Goal: Task Accomplishment & Management: Use online tool/utility

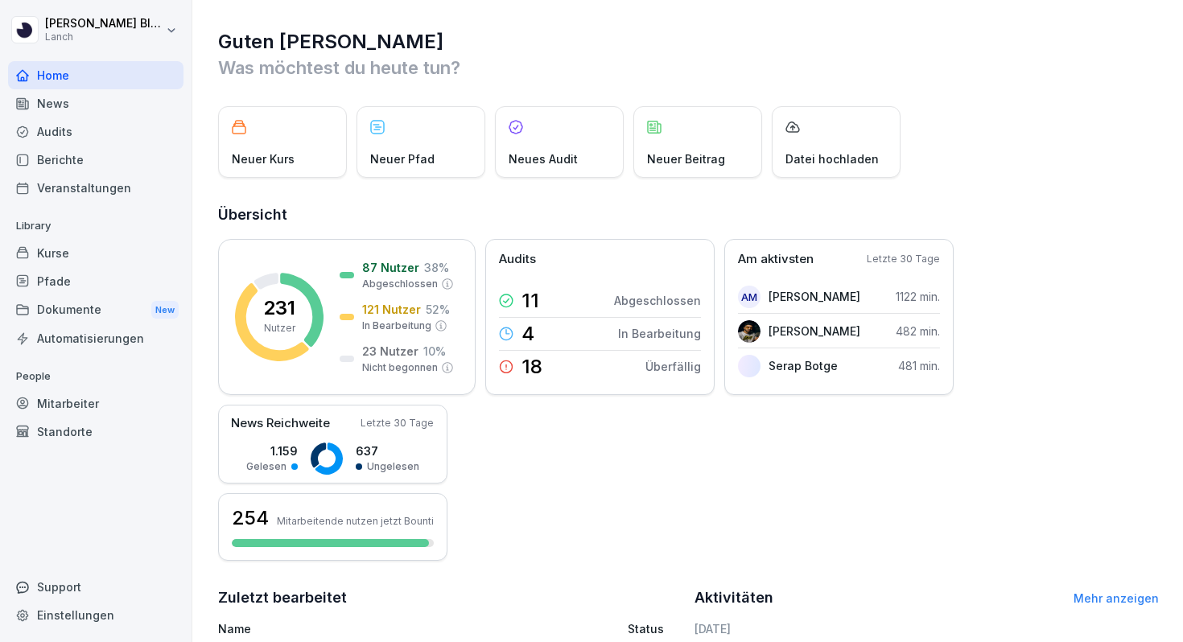
click at [98, 121] on div "Audits" at bounding box center [95, 132] width 175 height 28
click at [78, 138] on div "Audits" at bounding box center [95, 132] width 175 height 28
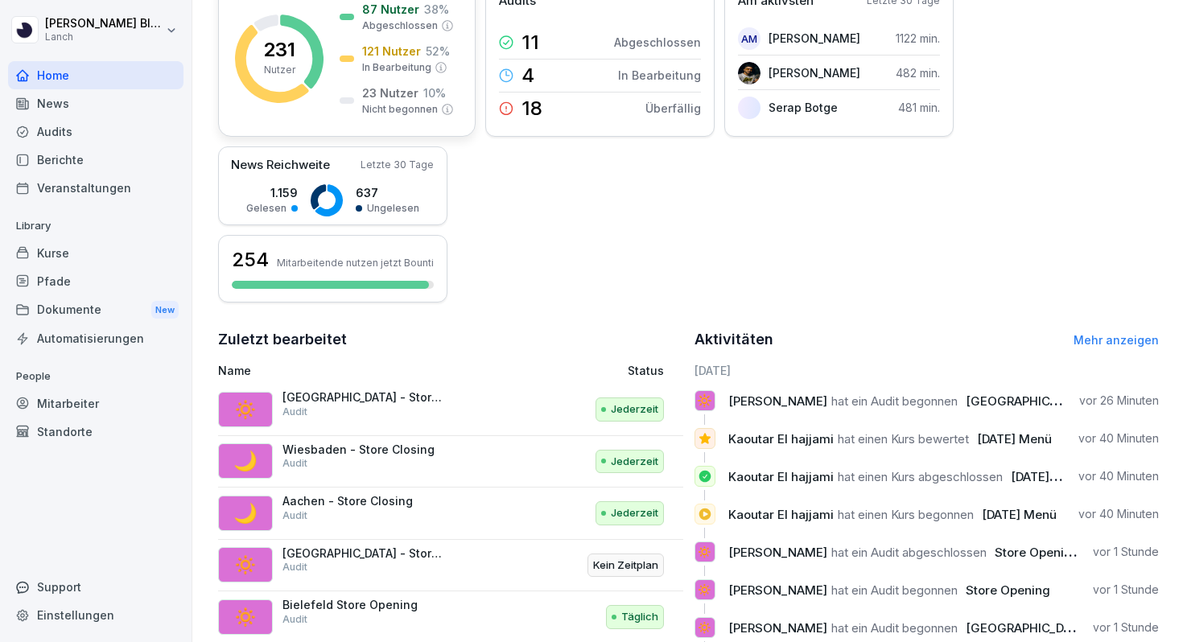
scroll to position [341, 0]
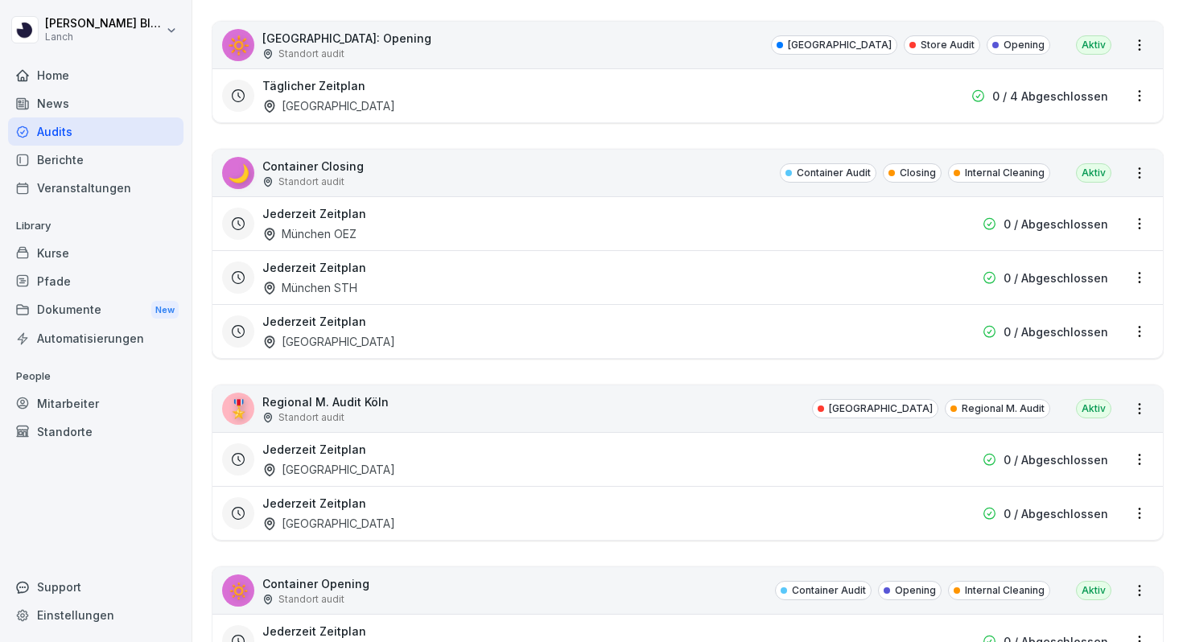
scroll to position [850, 0]
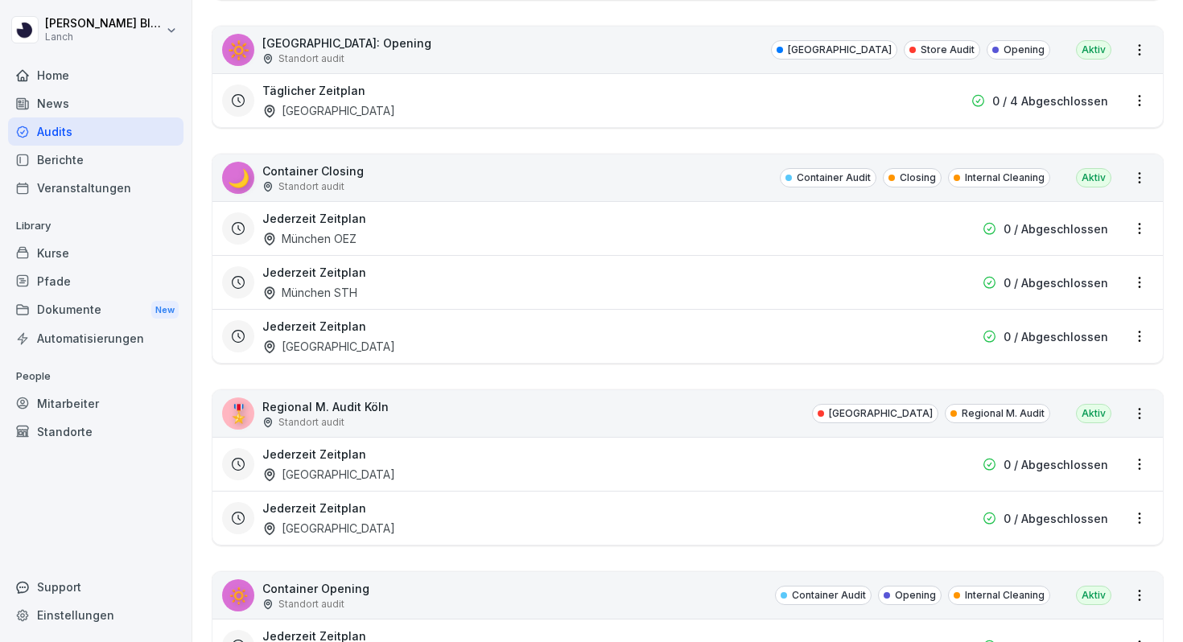
click at [441, 242] on div "Jederzeit Zeitplan München OEZ" at bounding box center [584, 228] width 645 height 37
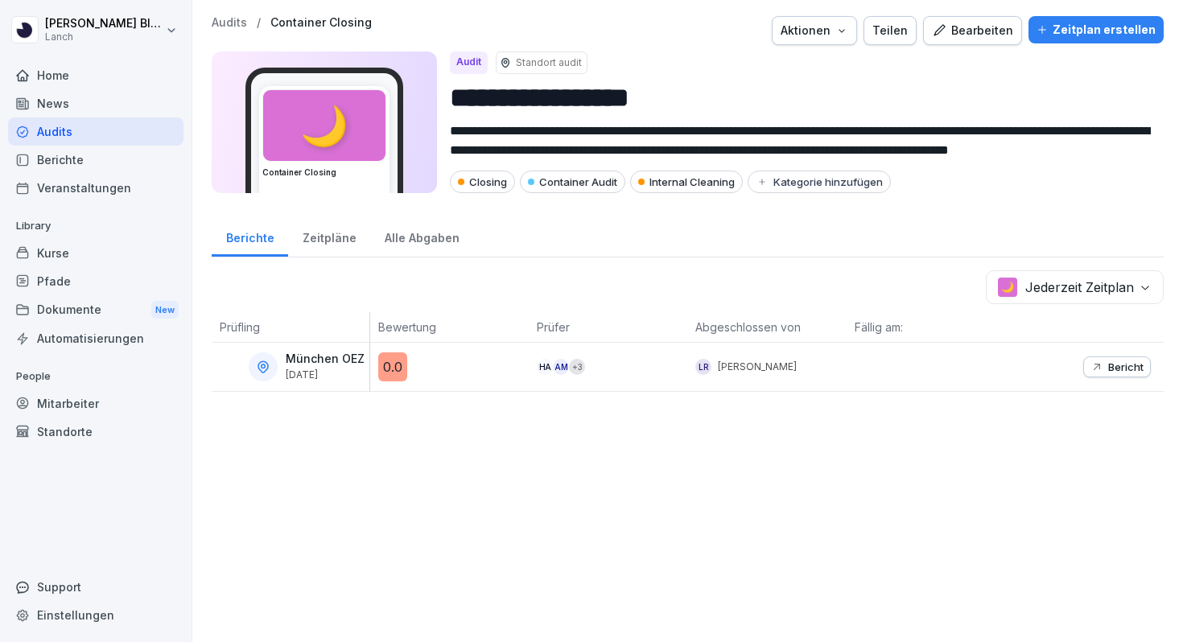
click at [1055, 31] on div "Zeitplan erstellen" at bounding box center [1096, 30] width 119 height 18
